Goal: Task Accomplishment & Management: Manage account settings

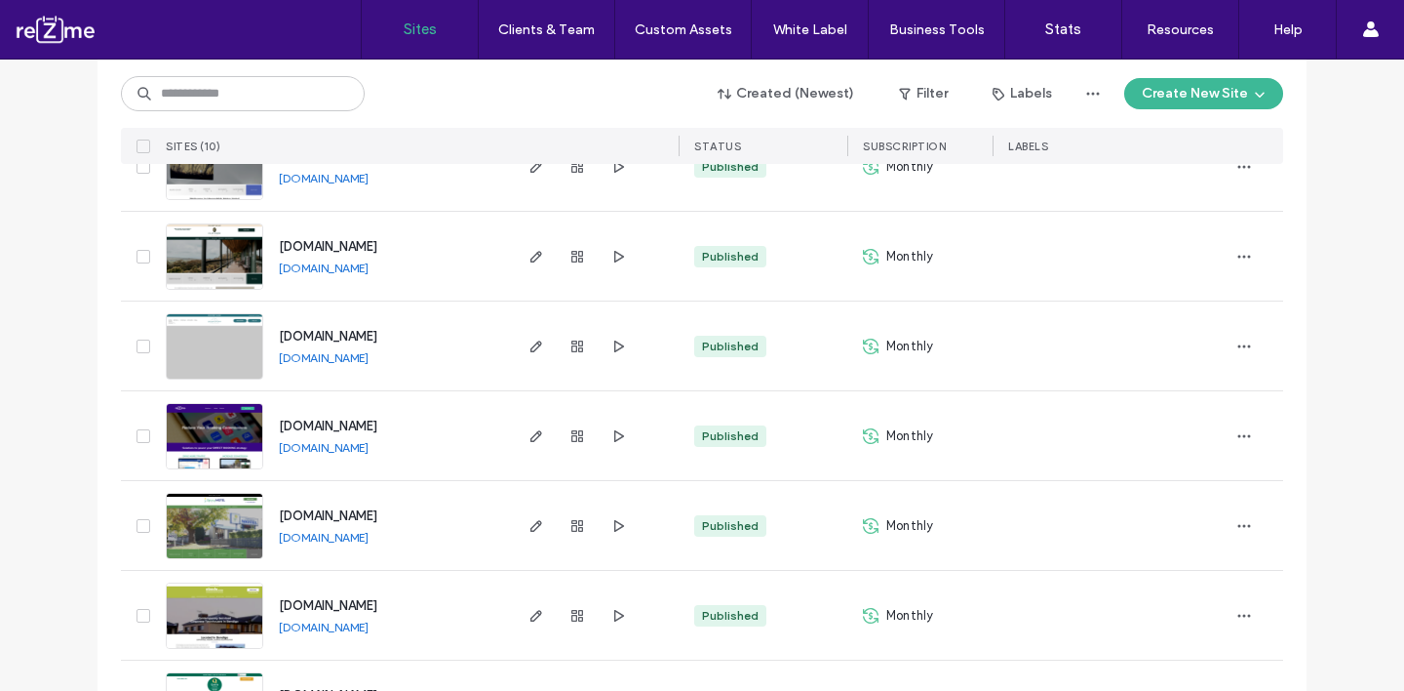
click at [369, 355] on link "[DOMAIN_NAME]" at bounding box center [324, 357] width 90 height 15
click at [1241, 342] on icon "button" at bounding box center [1245, 346] width 16 height 16
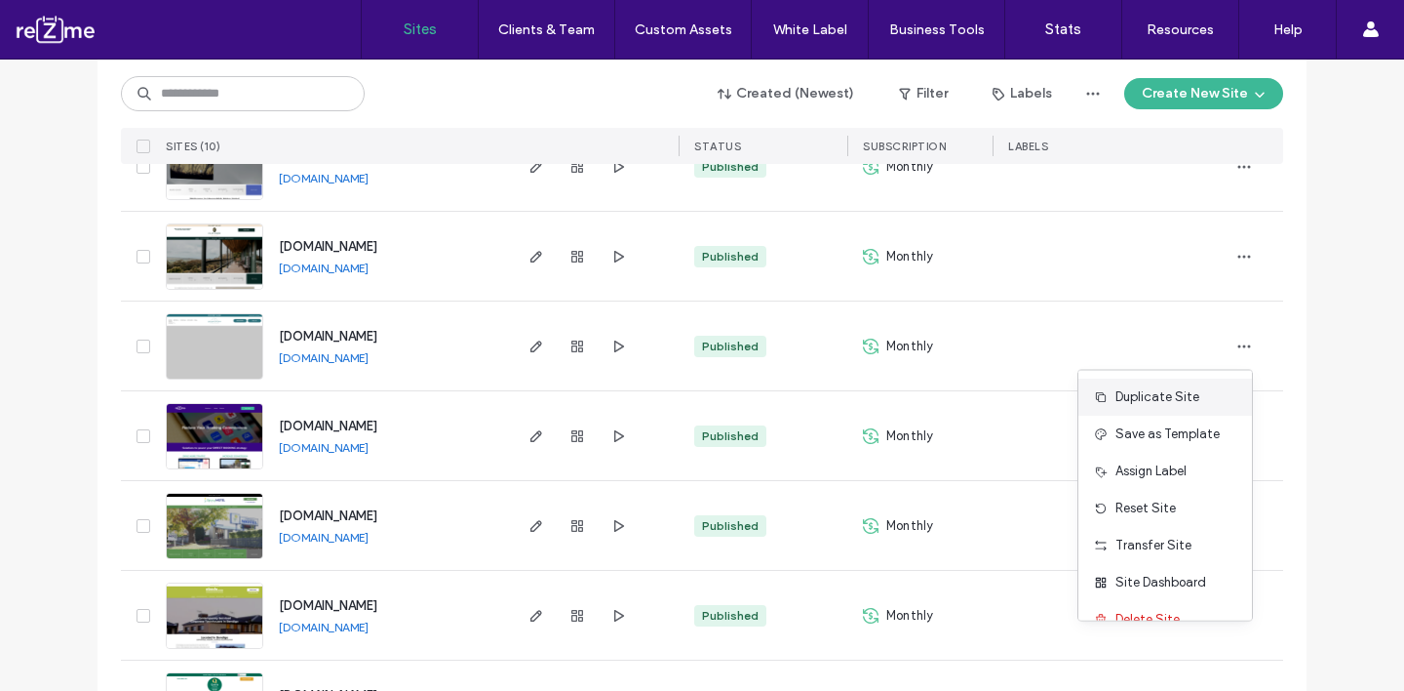
click at [1195, 409] on div "Duplicate Site" at bounding box center [1166, 396] width 174 height 37
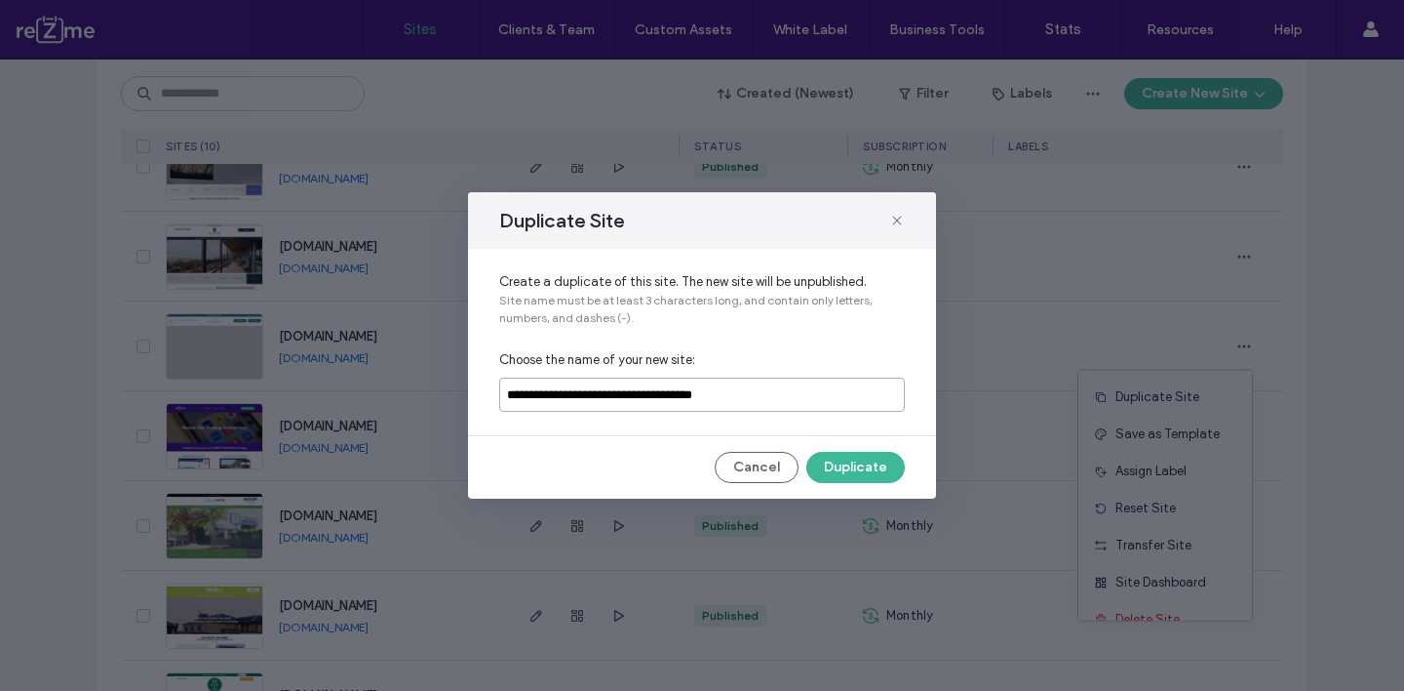
click at [726, 392] on input "**********" at bounding box center [702, 394] width 406 height 34
type input "****"
click at [825, 473] on button "Duplicate" at bounding box center [856, 467] width 99 height 31
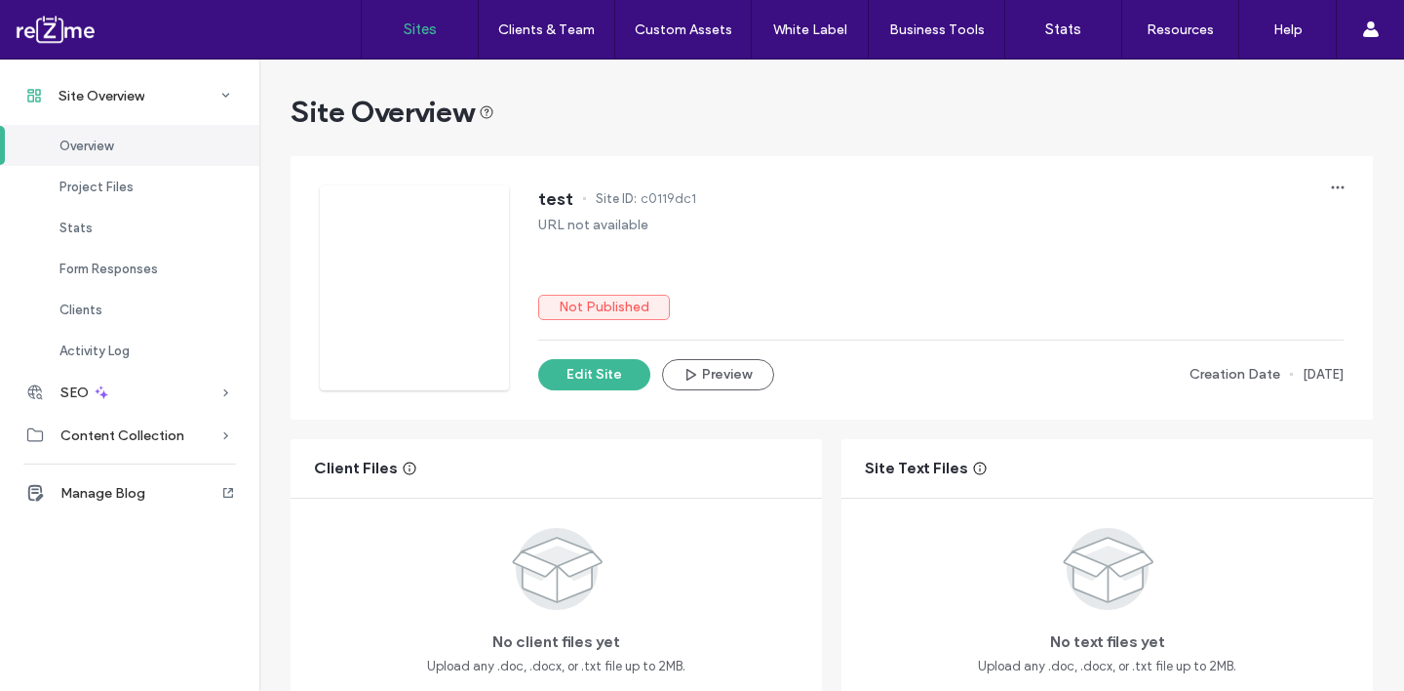
click at [393, 42] on link "Sites" at bounding box center [420, 29] width 116 height 59
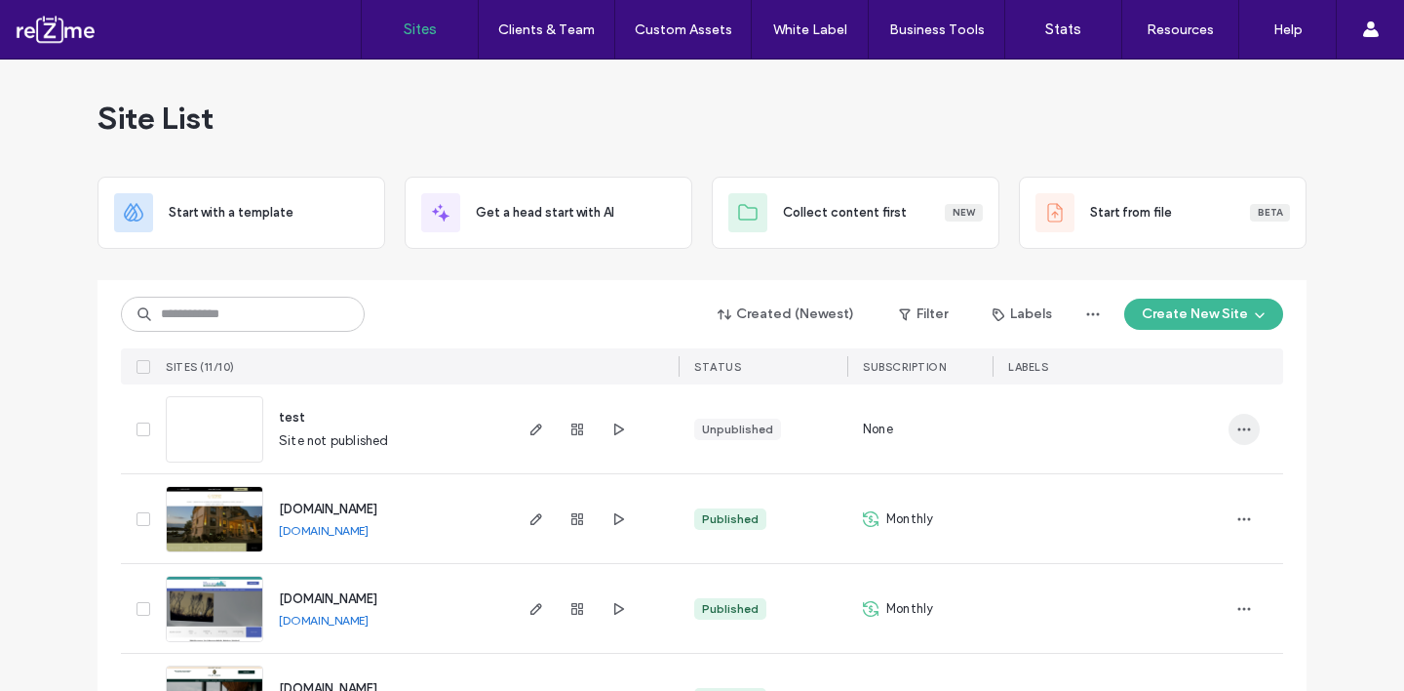
click at [1237, 422] on icon "button" at bounding box center [1245, 429] width 16 height 16
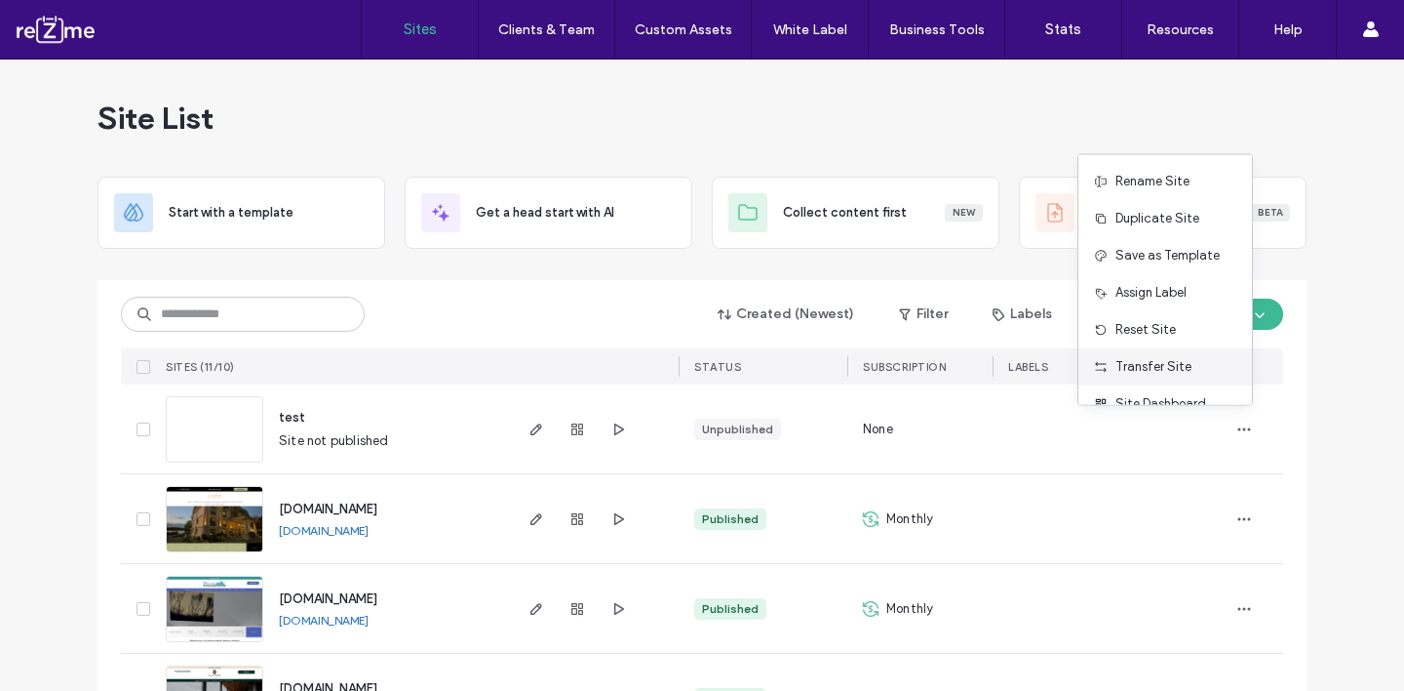
click at [1167, 359] on span "Transfer Site" at bounding box center [1154, 367] width 76 height 20
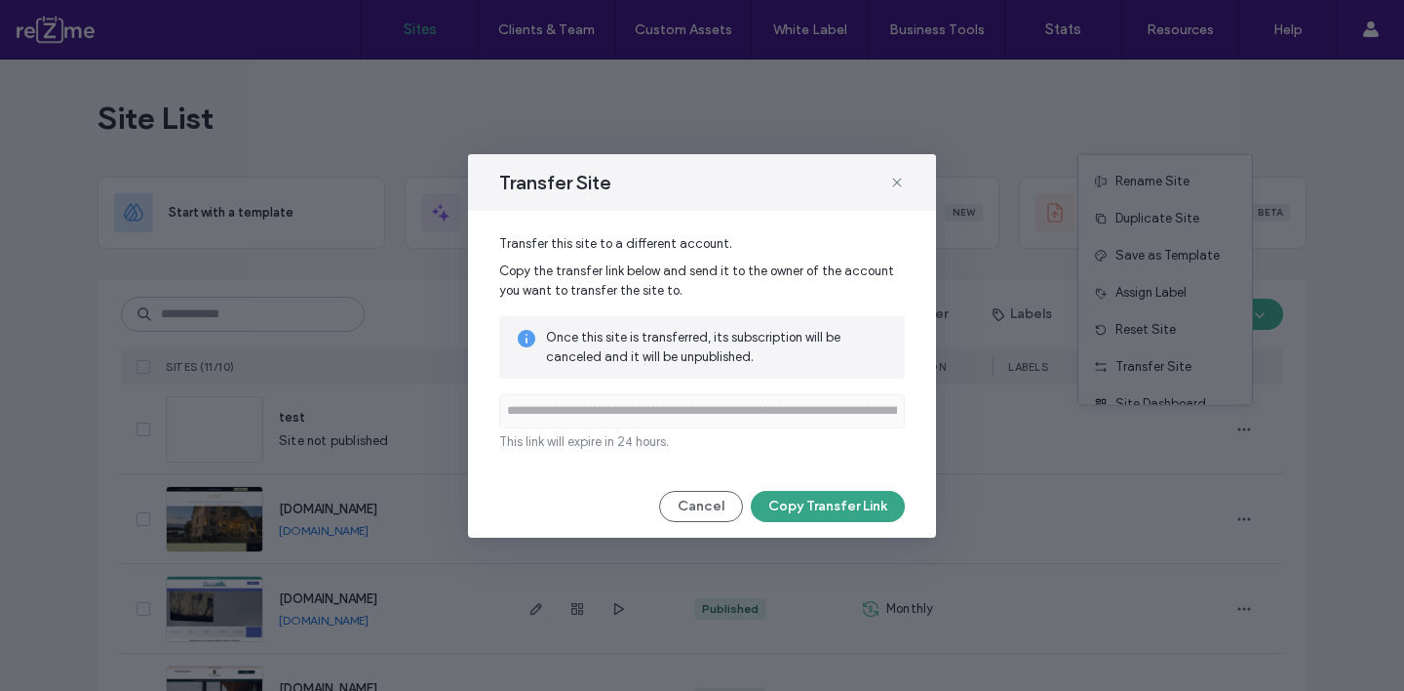
click at [819, 503] on button "Copy Transfer Link" at bounding box center [828, 506] width 154 height 31
click at [823, 507] on button "Copy Transfer Link" at bounding box center [828, 506] width 154 height 31
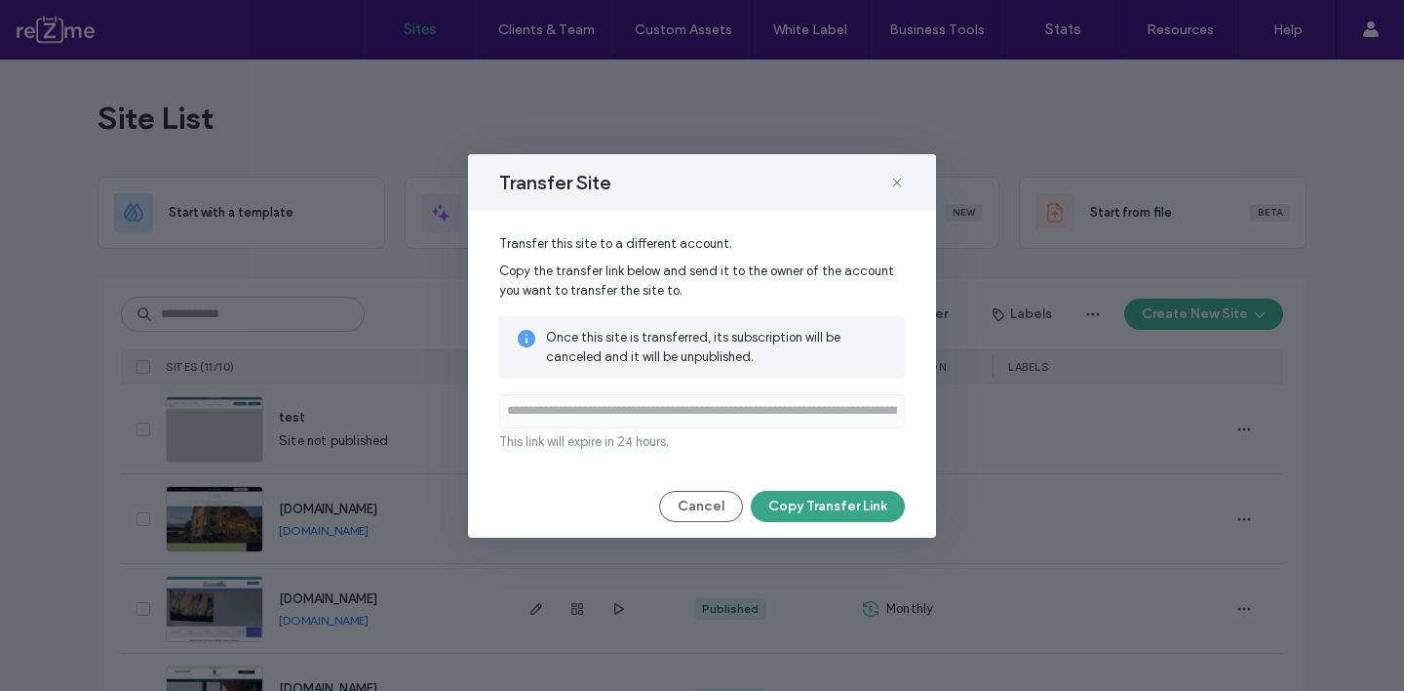
click at [794, 504] on button "Copy Transfer Link" at bounding box center [828, 506] width 154 height 31
click at [895, 178] on icon at bounding box center [897, 183] width 16 height 16
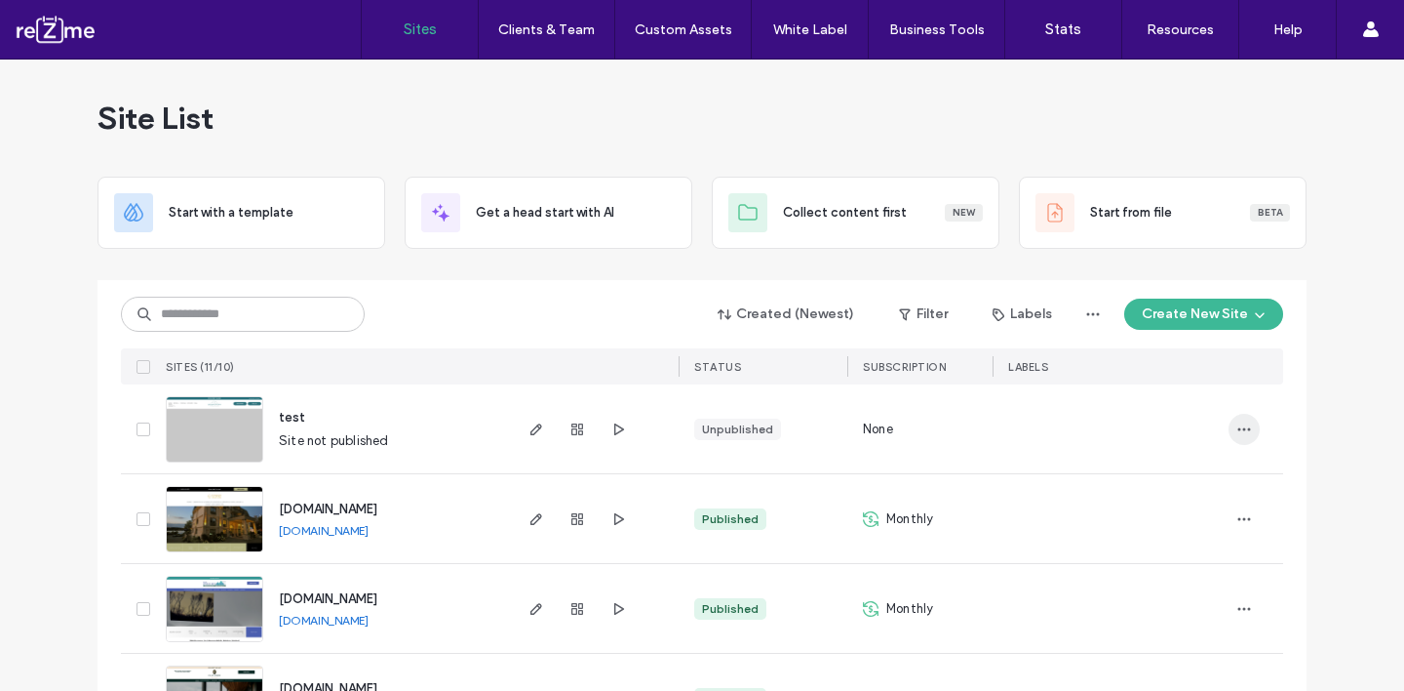
click at [1246, 429] on span "button" at bounding box center [1244, 429] width 31 height 31
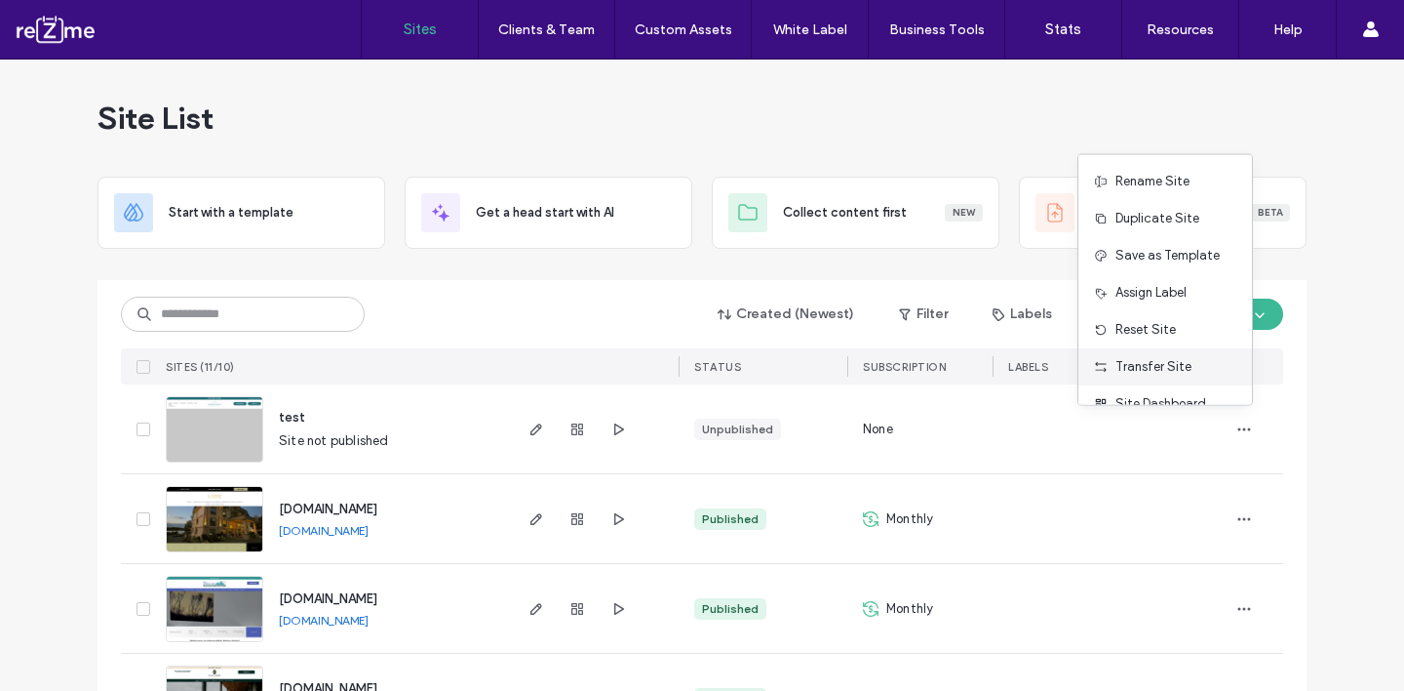
click at [1167, 357] on span "Transfer Site" at bounding box center [1154, 367] width 76 height 20
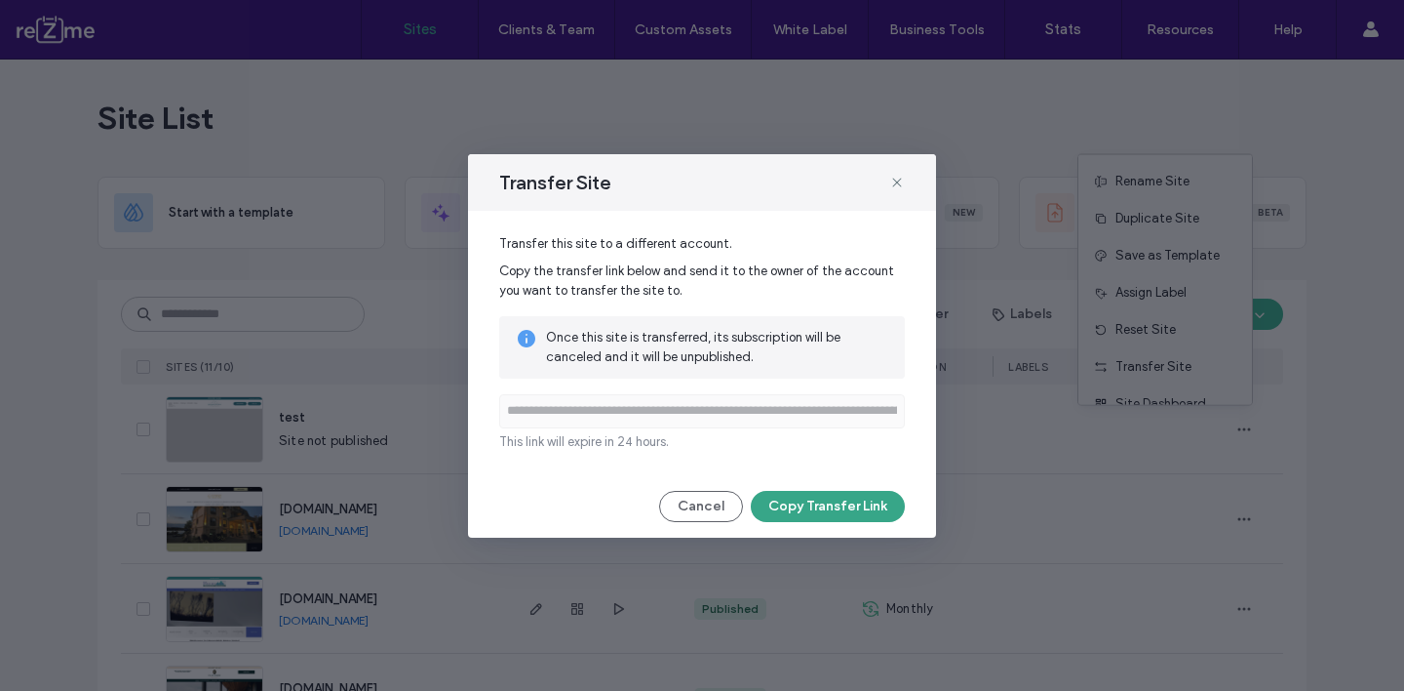
click at [820, 503] on button "Copy Transfer Link" at bounding box center [828, 506] width 154 height 31
